Goal: Task Accomplishment & Management: Manage account settings

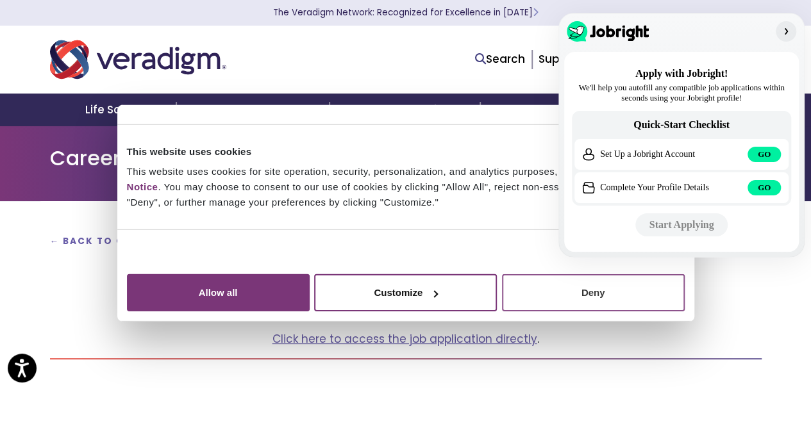
click at [685, 312] on button "Deny" at bounding box center [593, 292] width 183 height 37
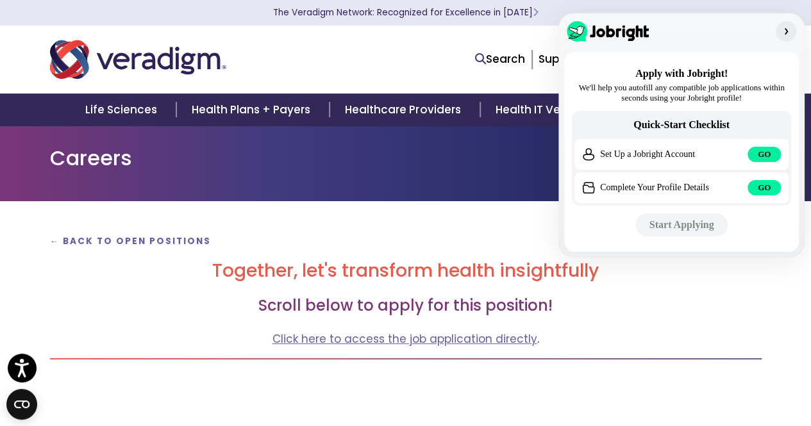
click at [784, 31] on img "button" at bounding box center [786, 31] width 10 height 10
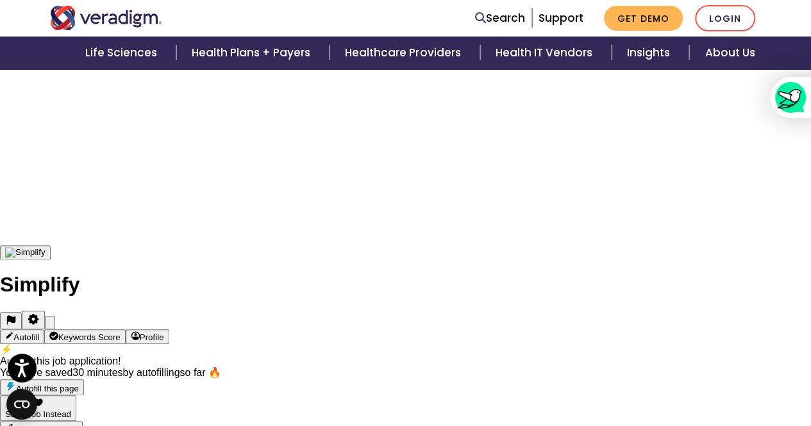
scroll to position [313, 0]
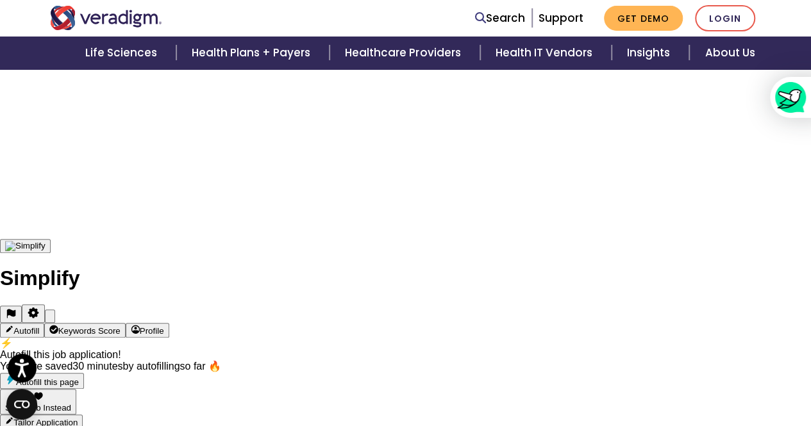
click at [71, 403] on div "Save Job Instead" at bounding box center [38, 408] width 66 height 10
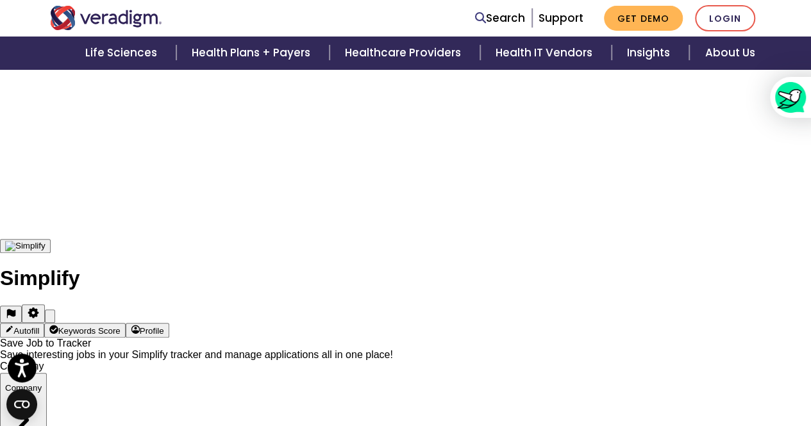
scroll to position [0, 0]
click at [42, 383] on div "Company" at bounding box center [23, 388] width 37 height 10
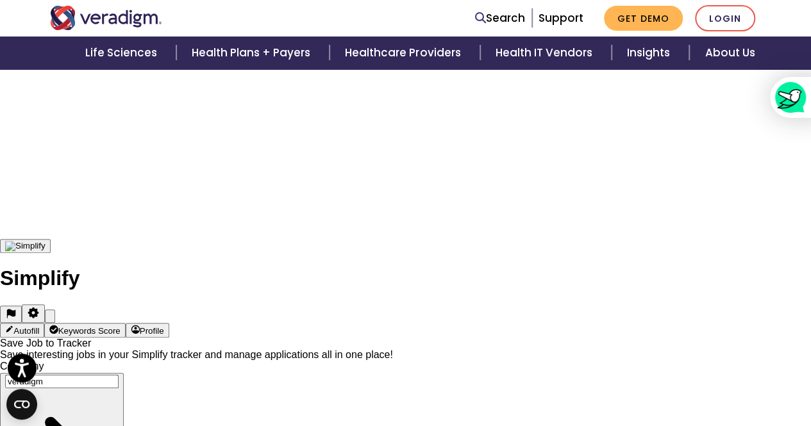
type input "veradigm"
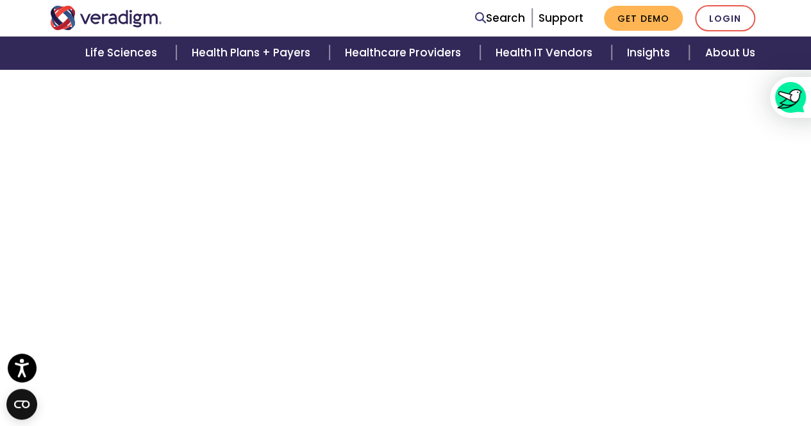
scroll to position [2001, 0]
